Goal: Task Accomplishment & Management: Use online tool/utility

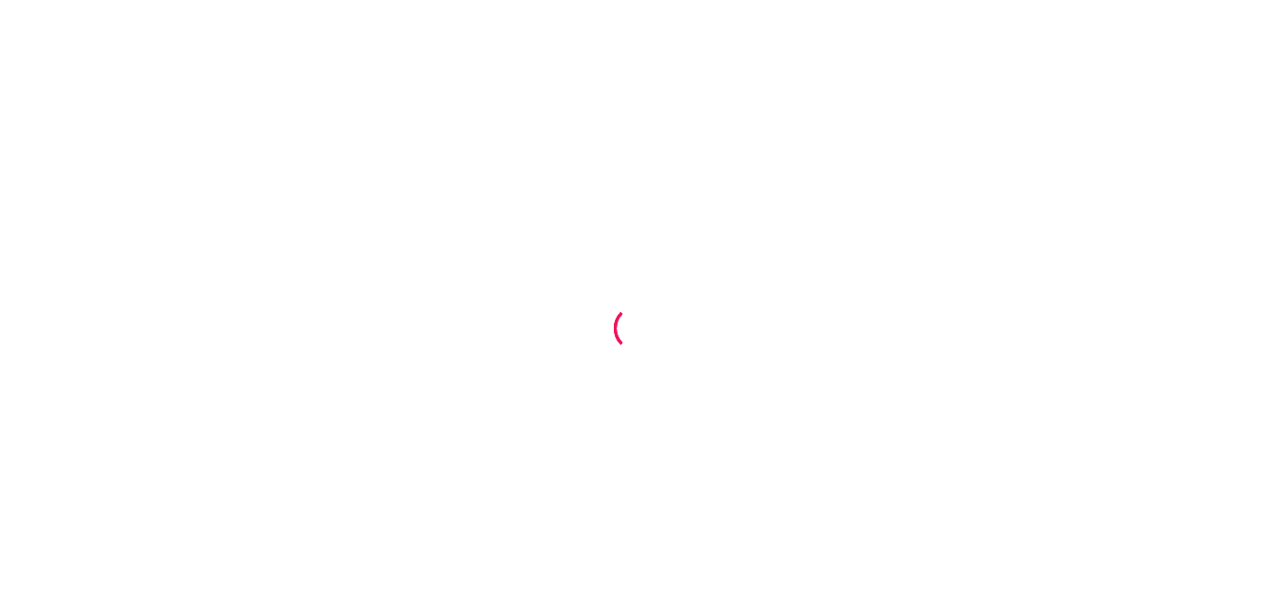
click at [1020, 43] on div at bounding box center [644, 302] width 1288 height 604
